Goal: Task Accomplishment & Management: Manage account settings

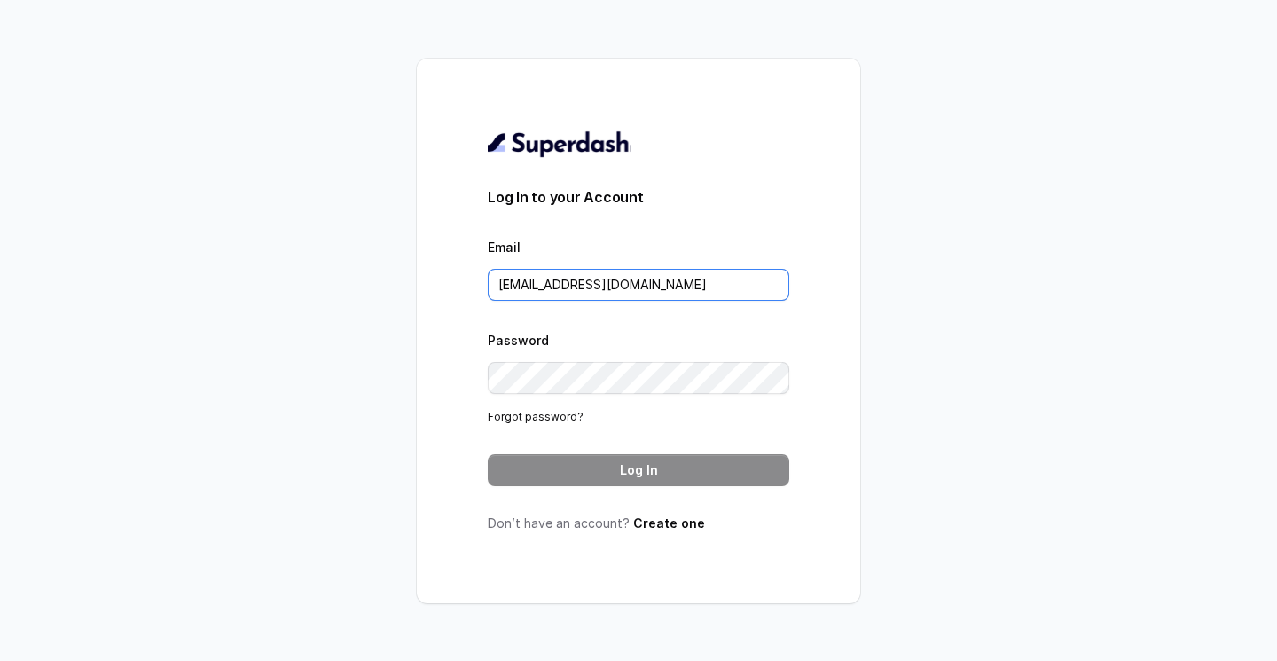
type input "[EMAIL_ADDRESS][DOMAIN_NAME]"
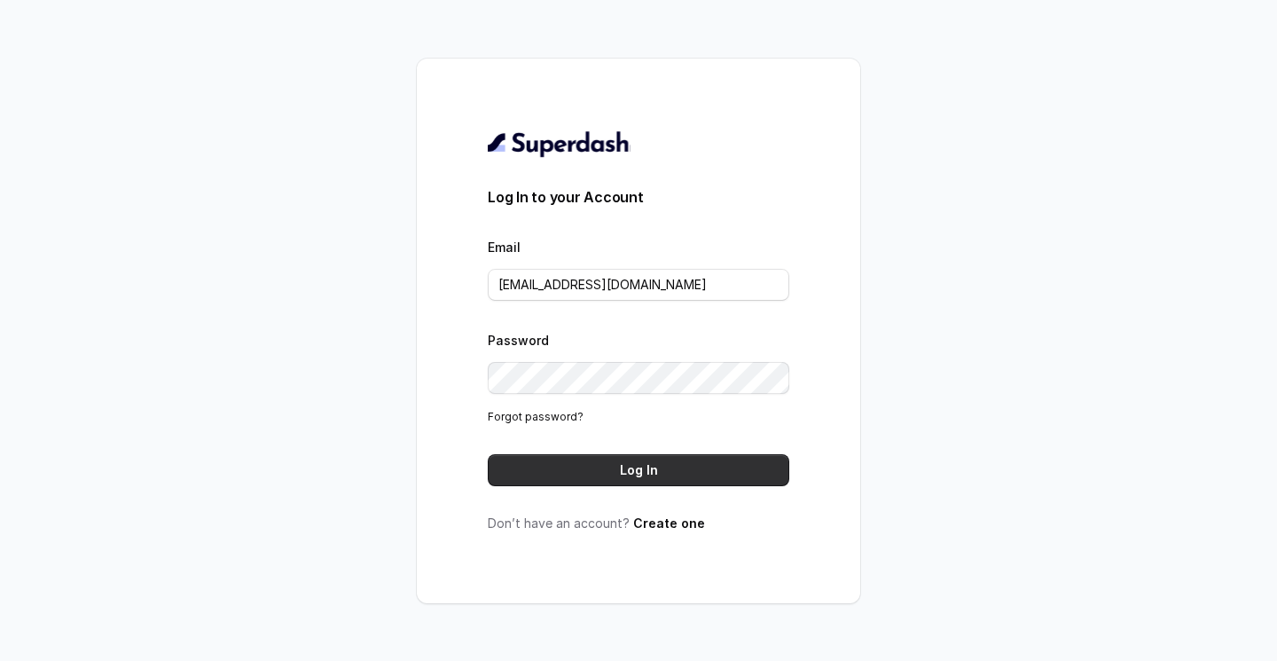
click at [566, 483] on button "Log In" at bounding box center [639, 470] width 302 height 32
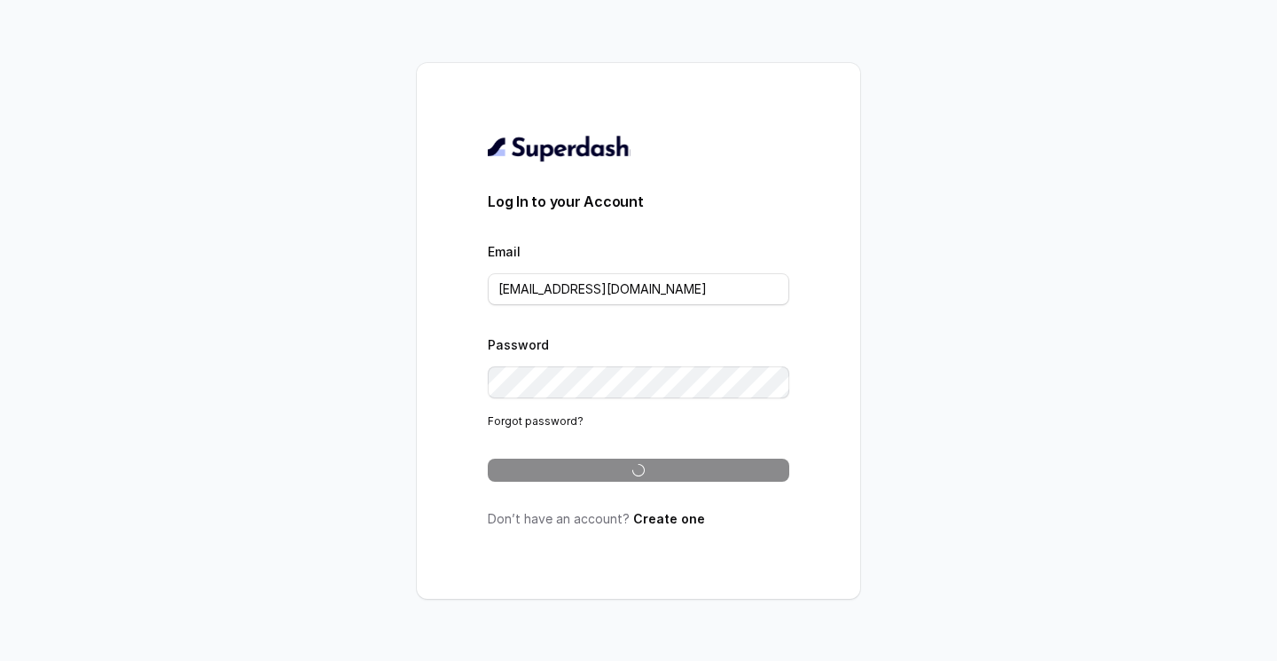
click at [1013, 334] on div "Log In to your Account Email [EMAIL_ADDRESS][DOMAIN_NAME] Password Forgot passw…" at bounding box center [638, 330] width 1277 height 661
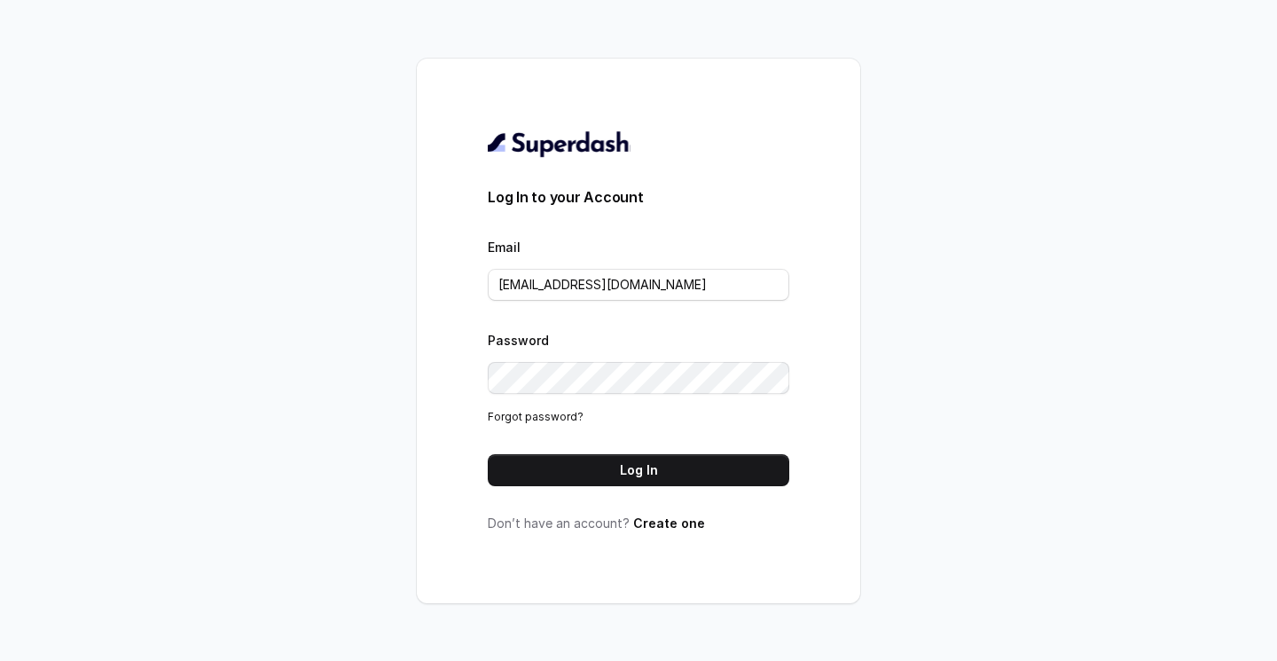
click at [1057, 250] on div "Log In to your Account Email [EMAIL_ADDRESS][DOMAIN_NAME] Password Forgot passw…" at bounding box center [638, 330] width 1277 height 661
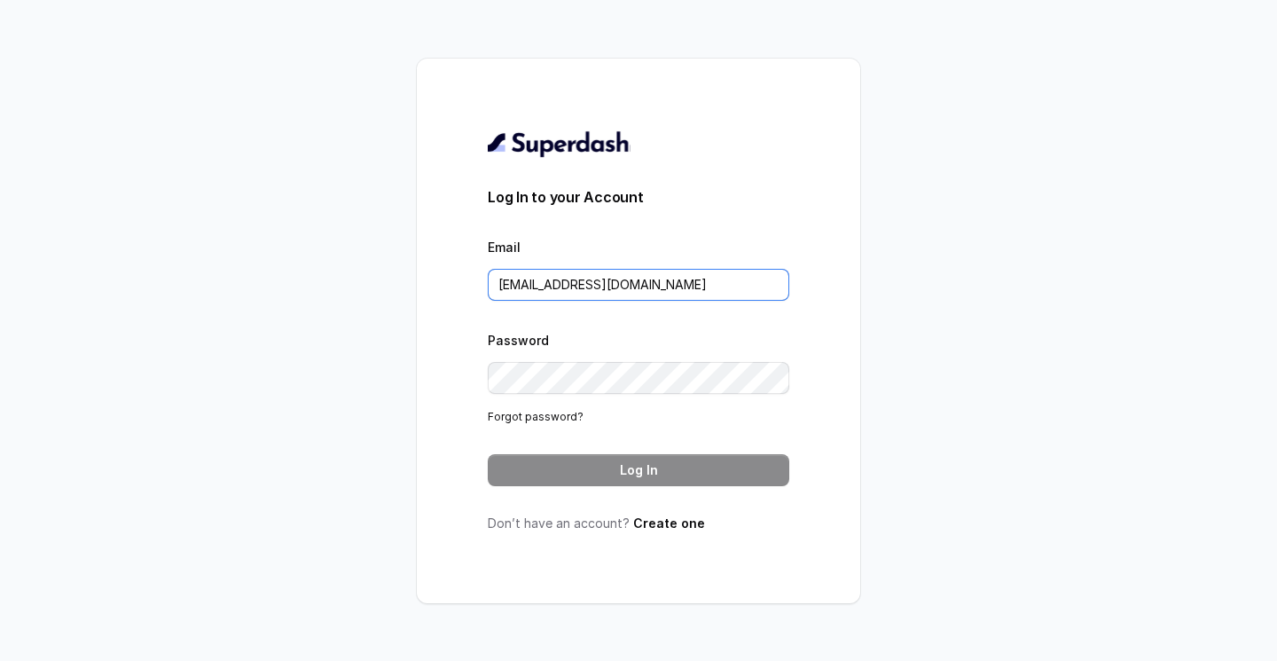
type input "asad@convictionhr.com"
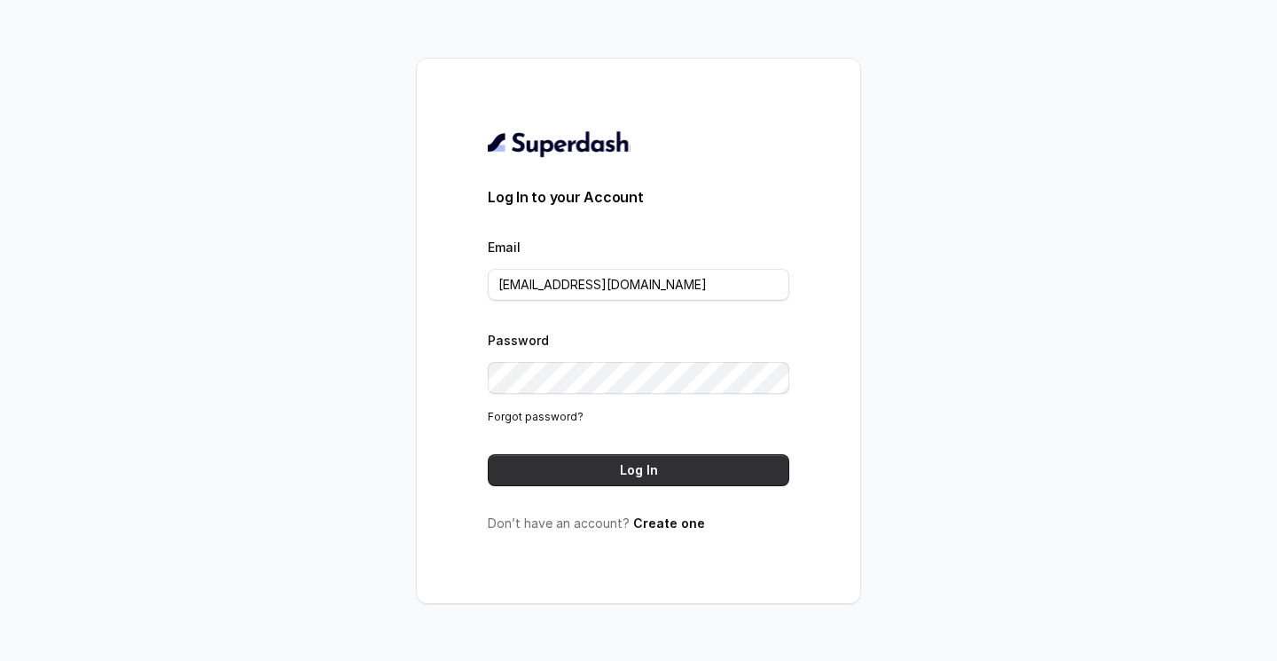
click at [665, 479] on button "Log In" at bounding box center [639, 470] width 302 height 32
